Goal: Task Accomplishment & Management: Manage account settings

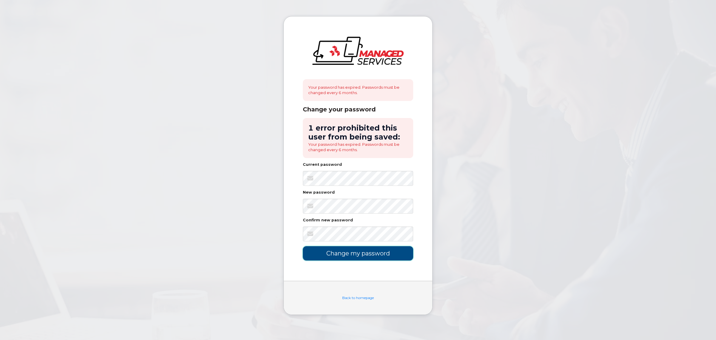
click at [356, 253] on input "Change my password" at bounding box center [358, 253] width 110 height 14
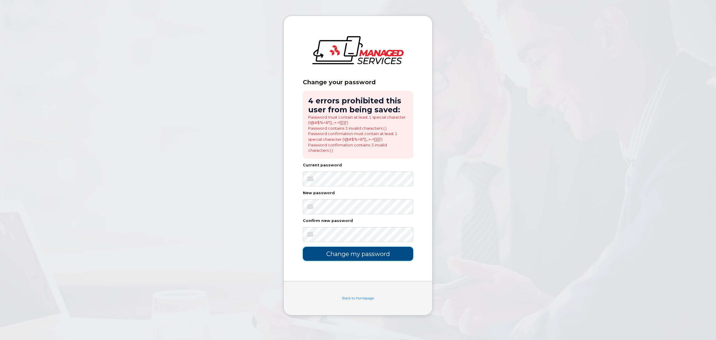
click at [363, 258] on input "Change my password" at bounding box center [358, 253] width 110 height 14
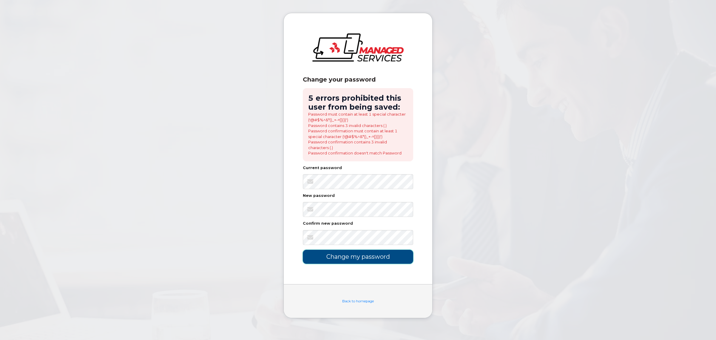
click at [354, 255] on input "Change my password" at bounding box center [358, 256] width 110 height 14
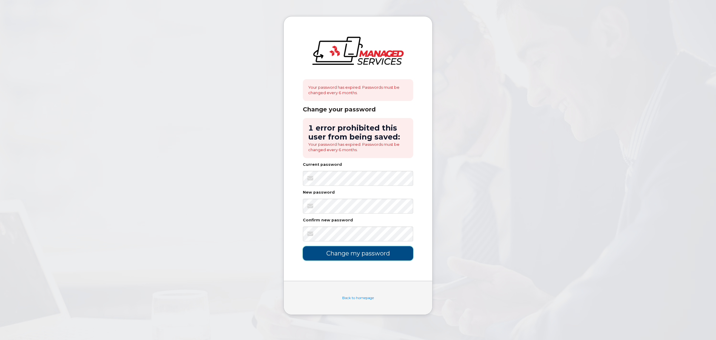
click at [333, 254] on input "Change my password" at bounding box center [358, 253] width 110 height 14
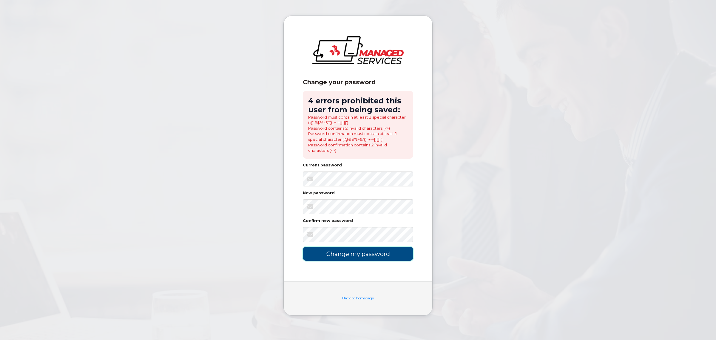
click at [350, 255] on input "Change my password" at bounding box center [358, 253] width 110 height 14
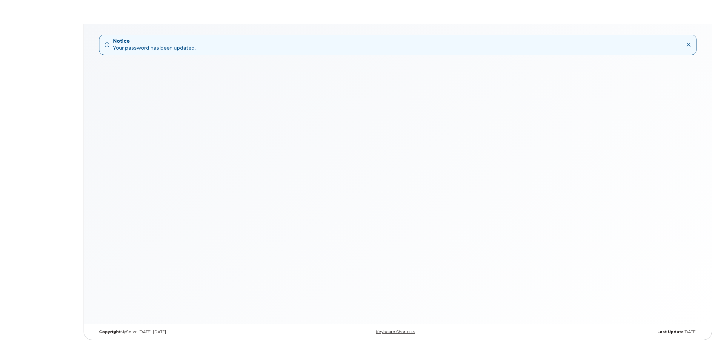
click at [687, 42] on icon at bounding box center [688, 44] width 5 height 5
